Goal: Task Accomplishment & Management: Manage account settings

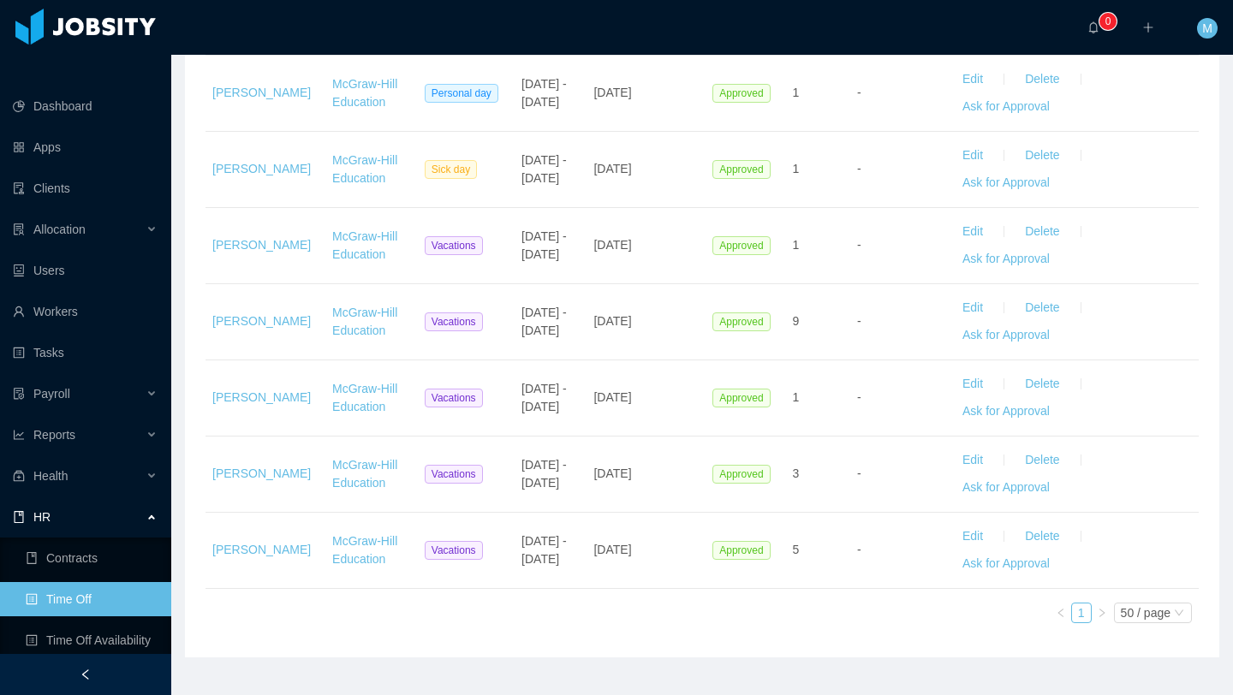
scroll to position [14, 0]
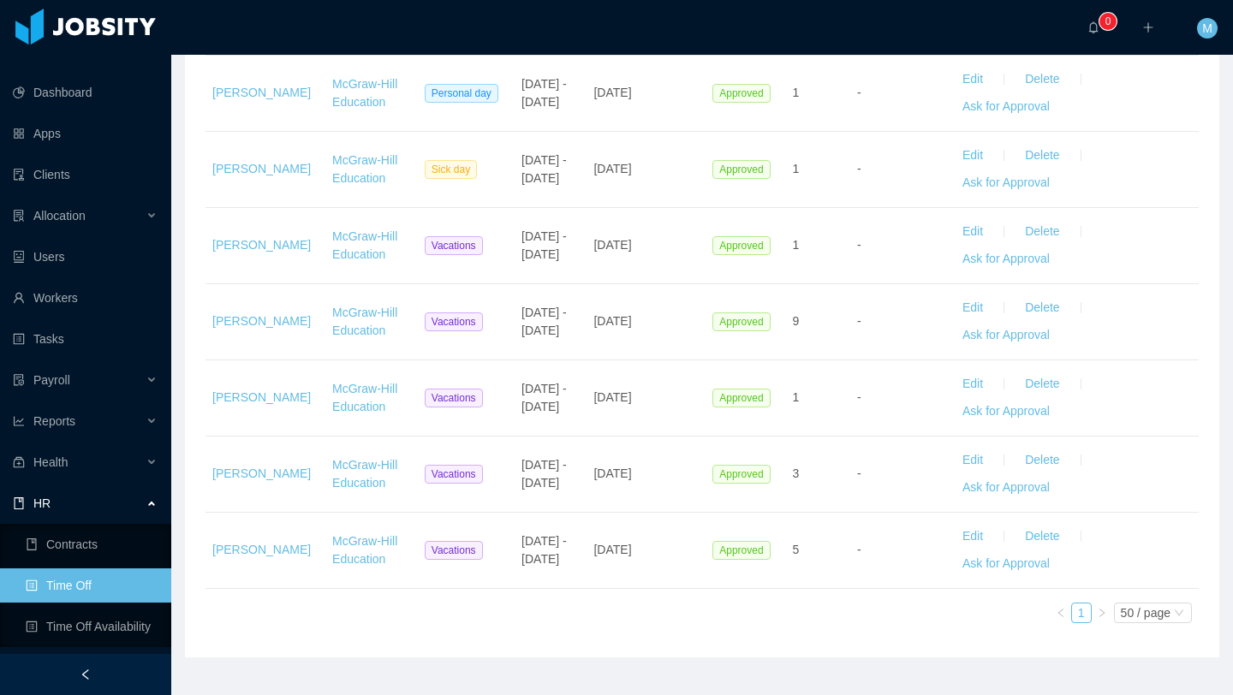
click at [98, 569] on link "Time Off" at bounding box center [92, 586] width 132 height 34
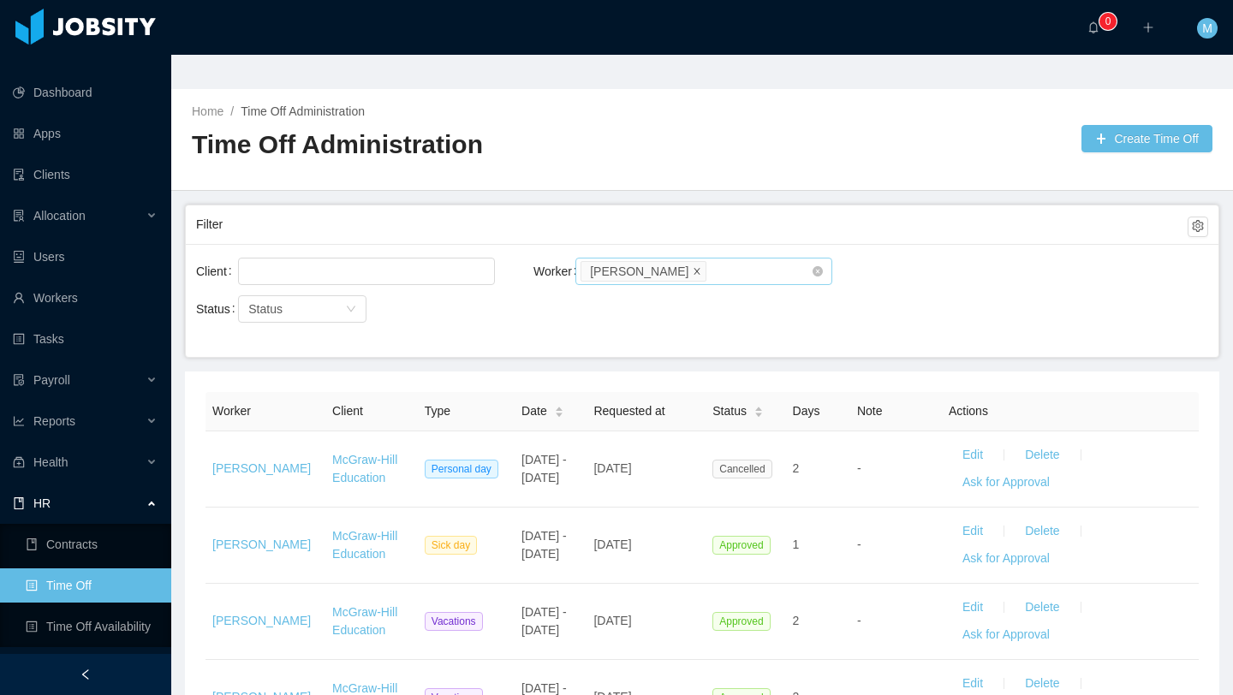
click at [700, 267] on icon "icon: close" at bounding box center [697, 270] width 6 height 6
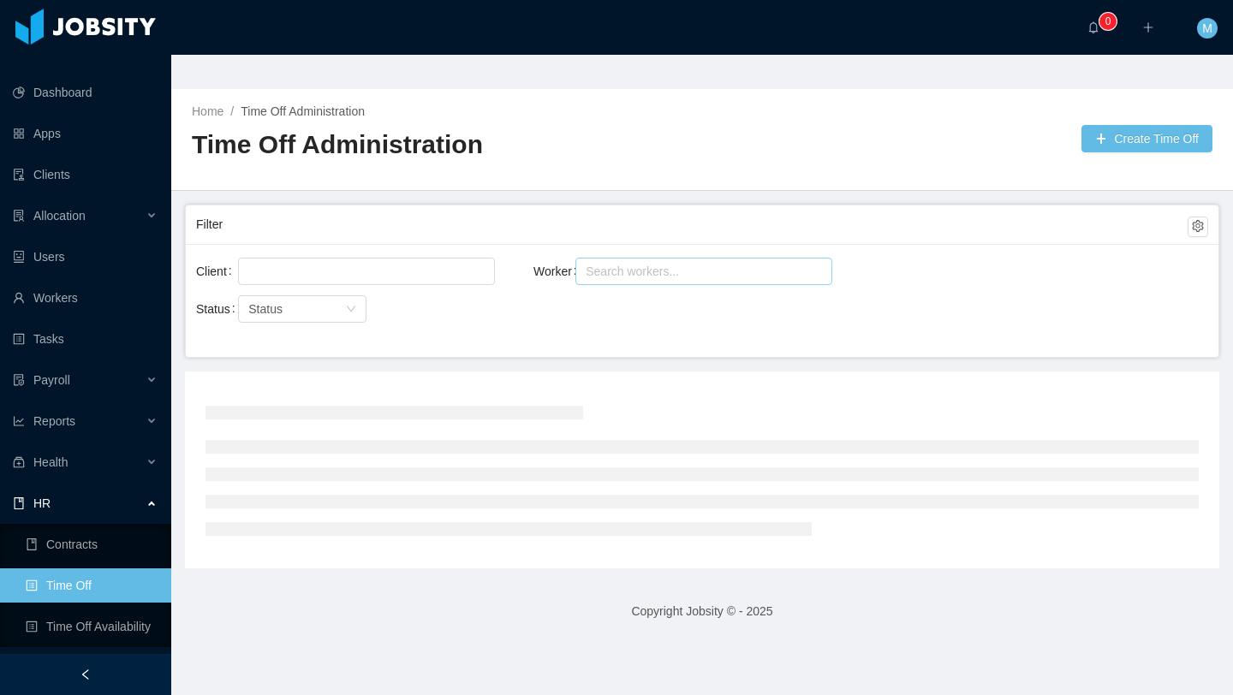
click at [712, 263] on div "Search workers..." at bounding box center [696, 271] width 221 height 17
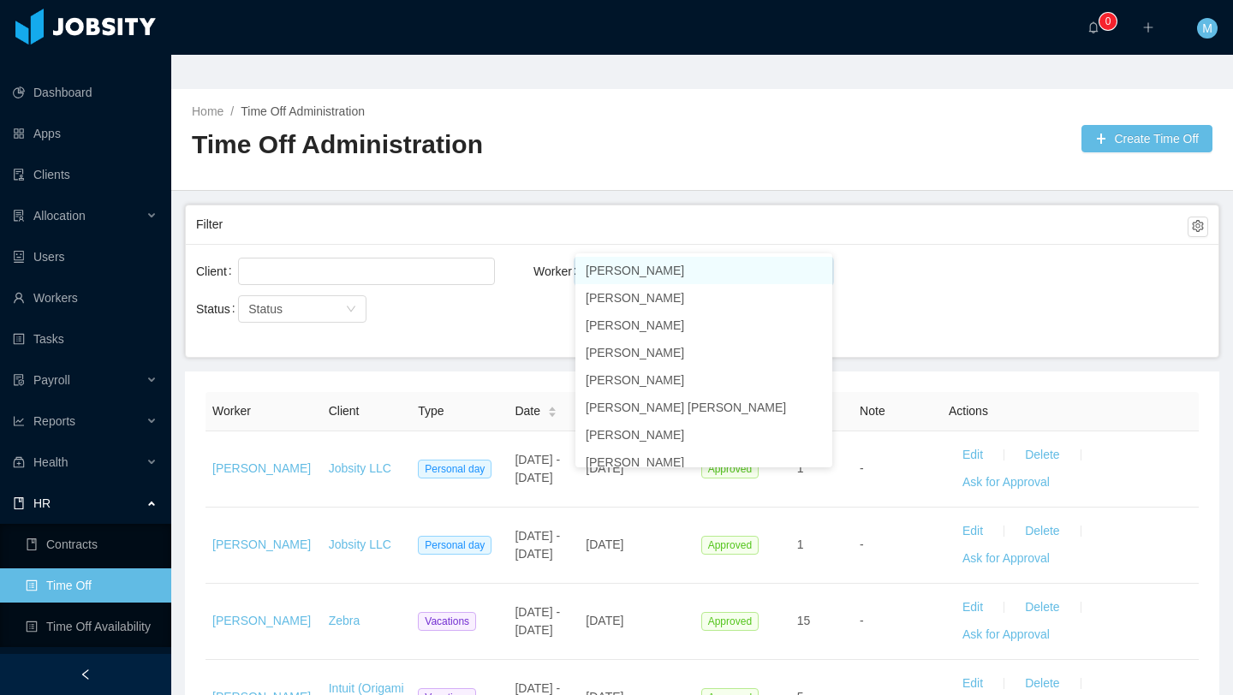
click at [581, 261] on input "******" at bounding box center [598, 271] width 34 height 21
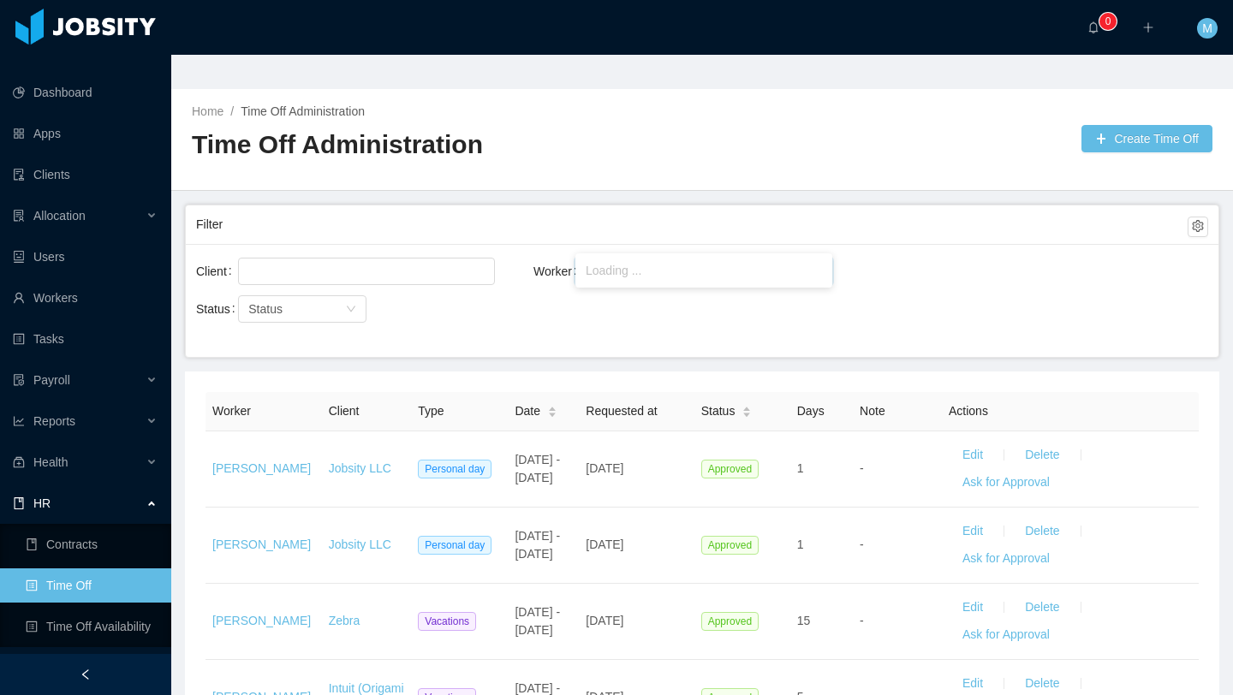
type input "**********"
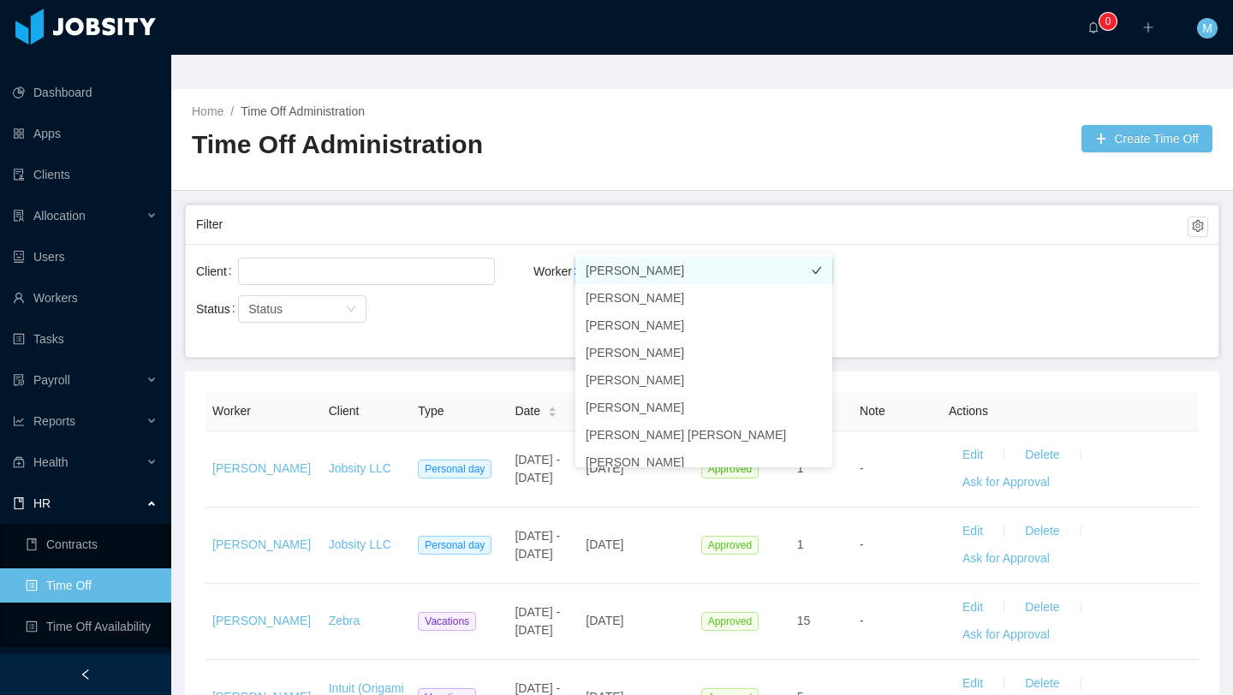
click at [625, 276] on li "[PERSON_NAME]" at bounding box center [703, 270] width 257 height 27
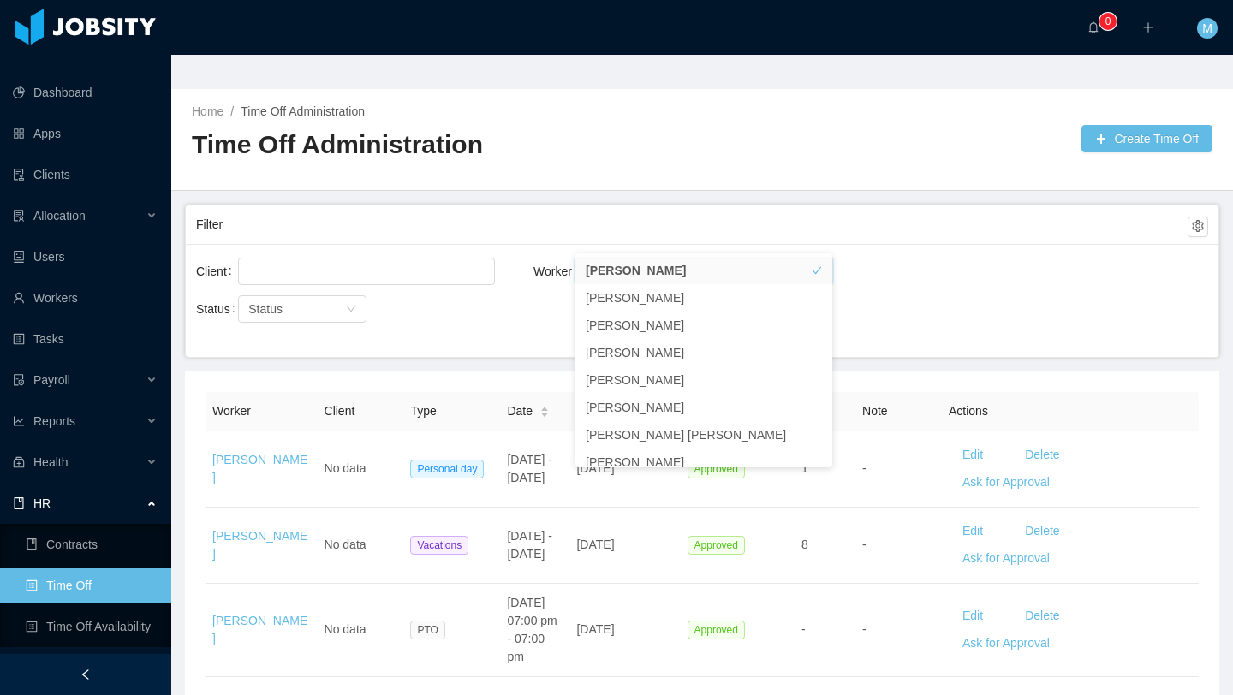
click at [556, 209] on div "Filter" at bounding box center [692, 225] width 992 height 32
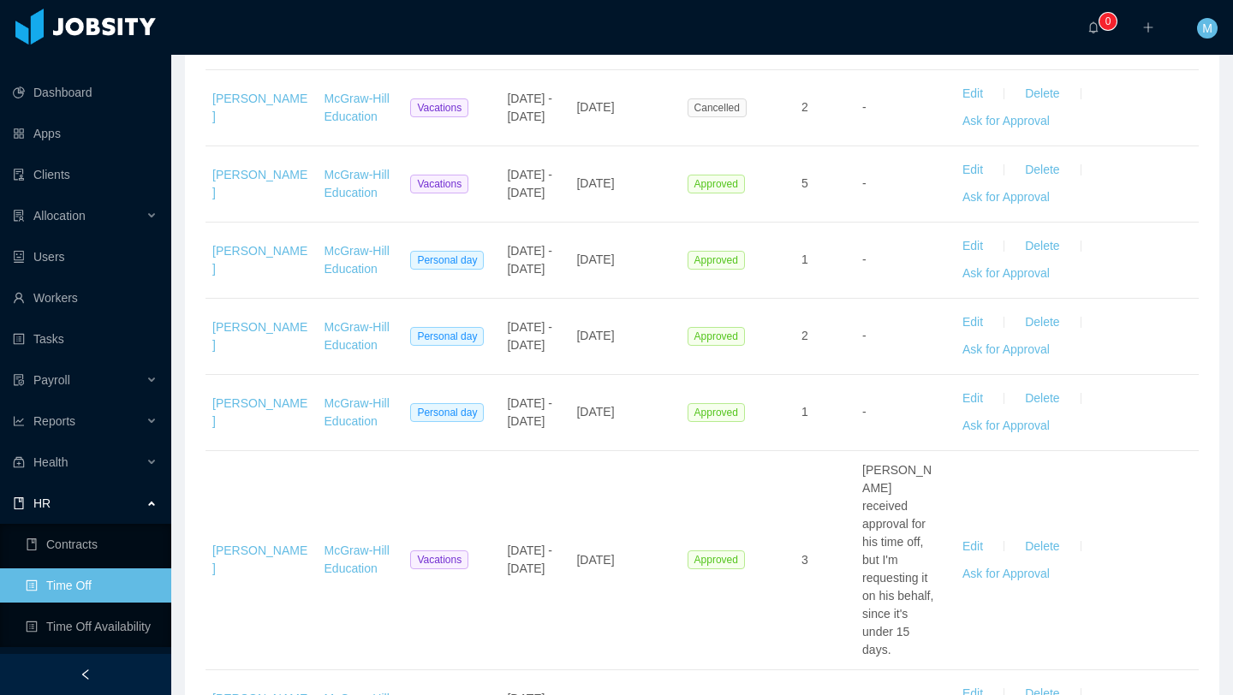
scroll to position [1789, 0]
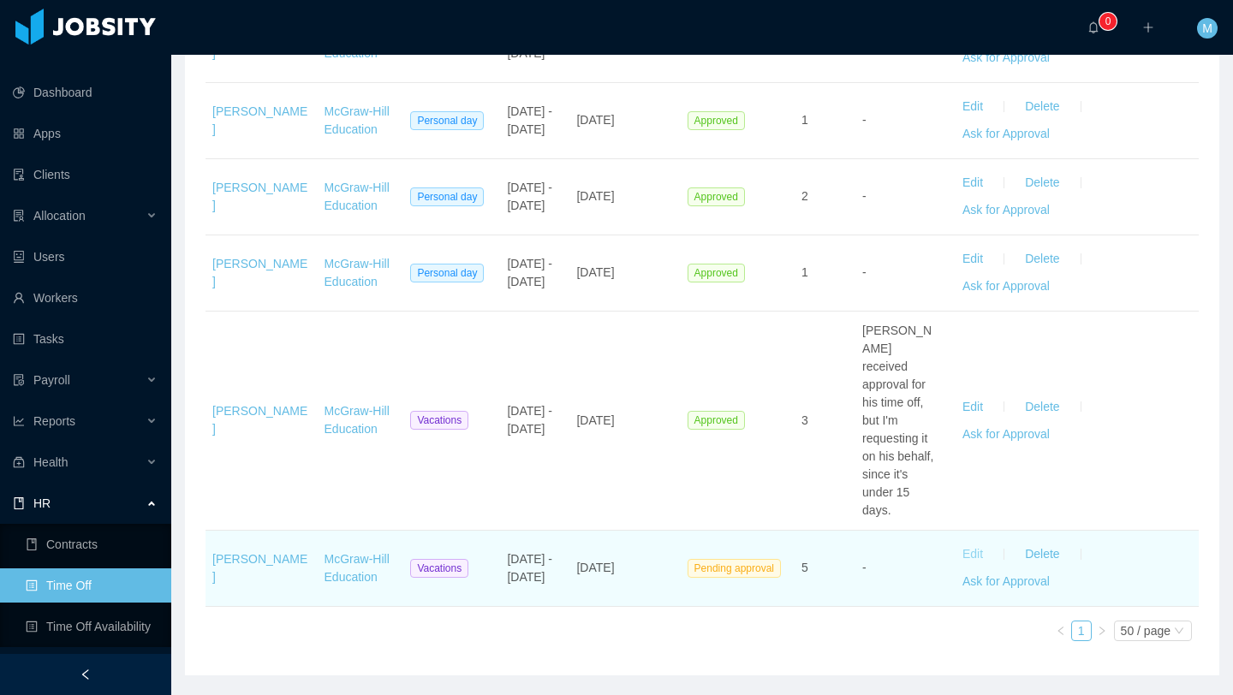
click at [972, 541] on button "Edit" at bounding box center [973, 554] width 48 height 27
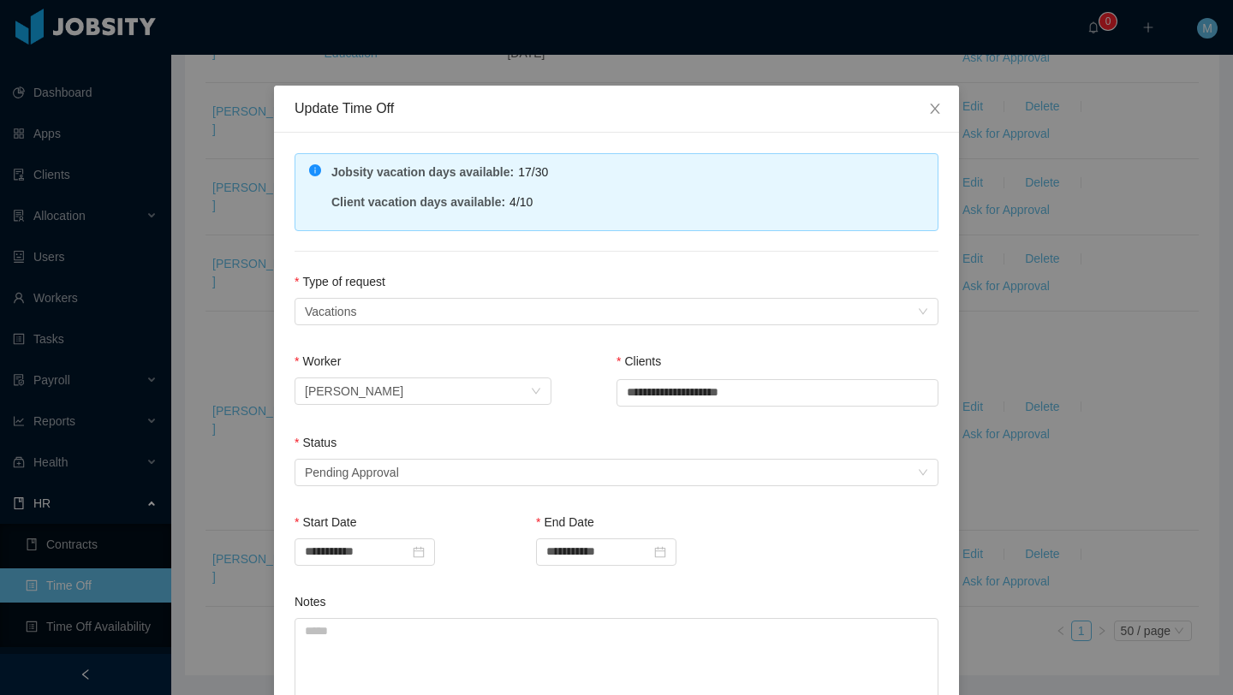
click at [419, 456] on div "Status" at bounding box center [617, 446] width 644 height 25
click at [417, 474] on div "Select status Pending Approval" at bounding box center [611, 473] width 612 height 26
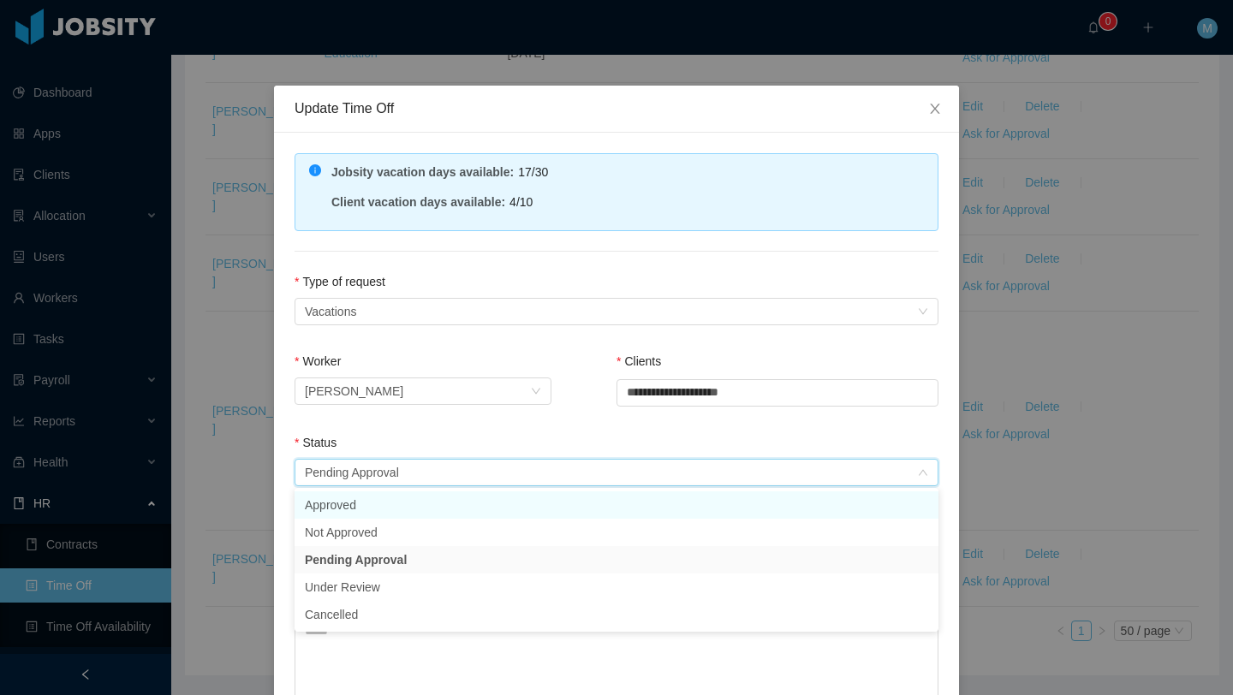
click at [342, 504] on li "Approved" at bounding box center [617, 505] width 644 height 27
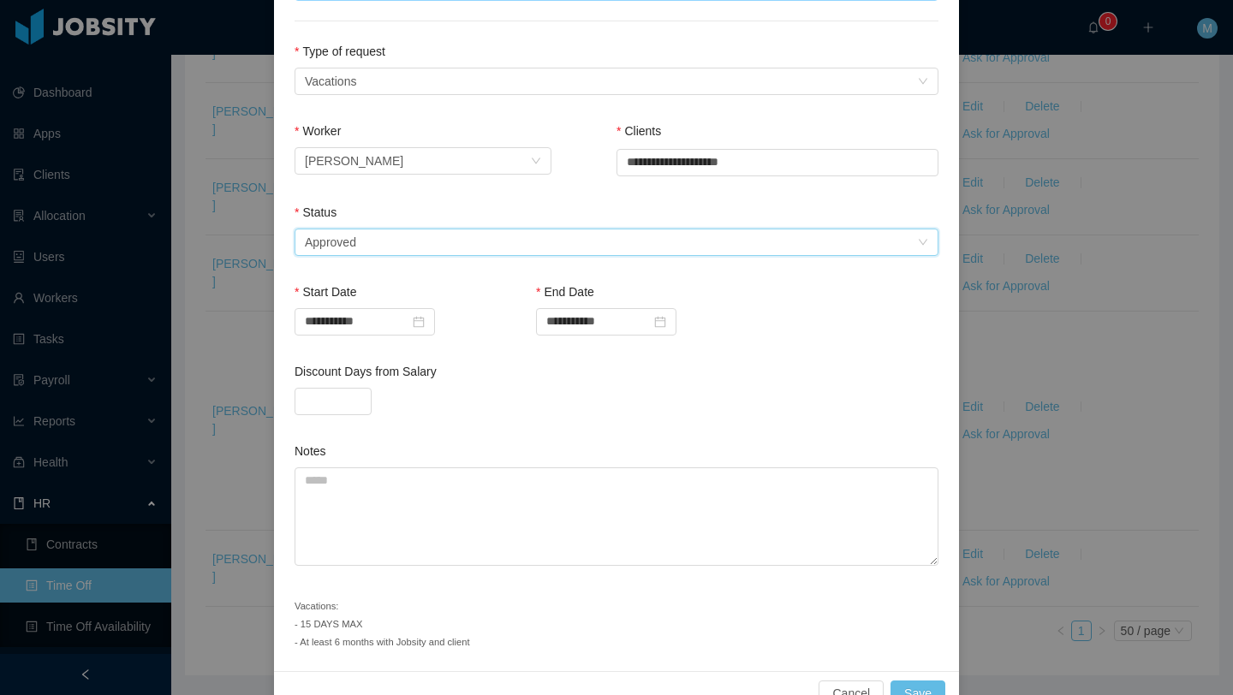
scroll to position [271, 0]
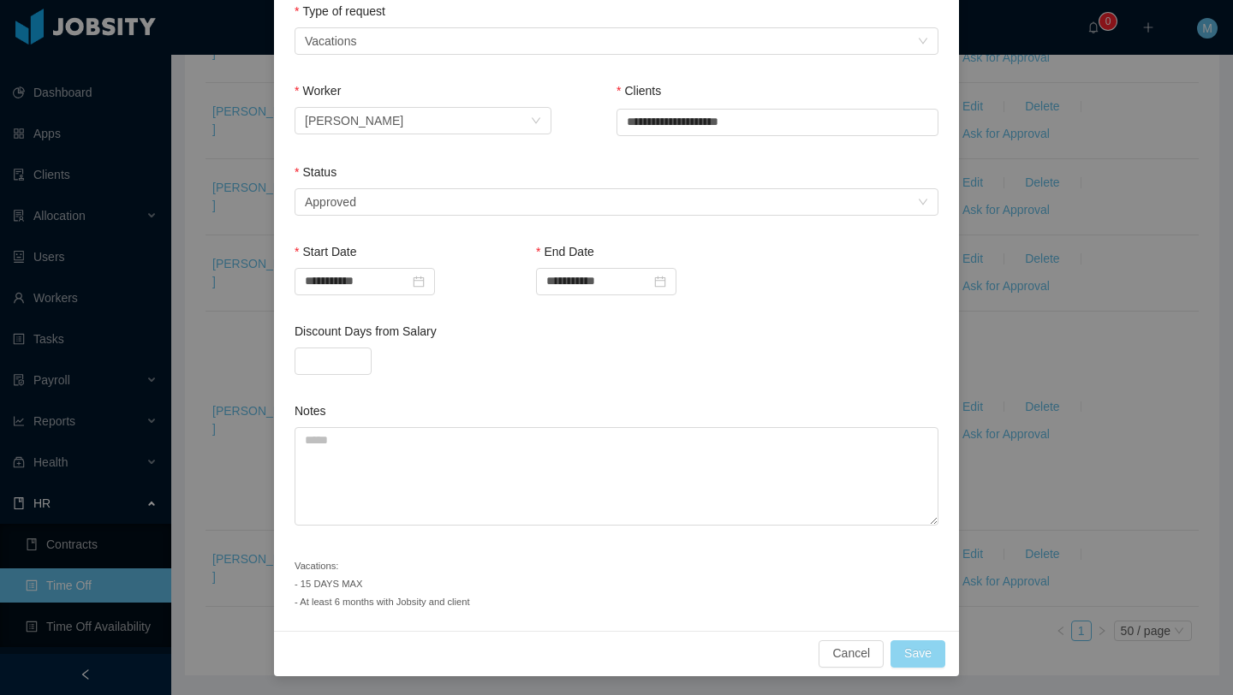
click at [927, 659] on button "Save" at bounding box center [918, 654] width 55 height 27
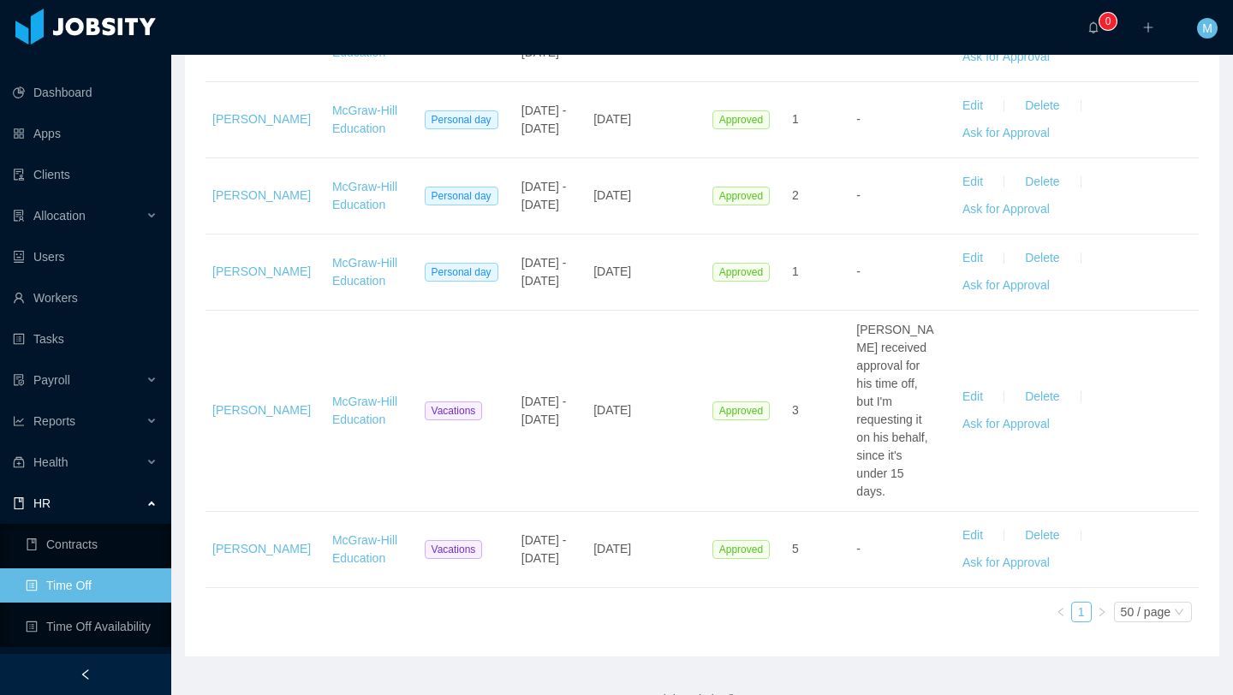
scroll to position [1771, 0]
